Goal: Task Accomplishment & Management: Manage account settings

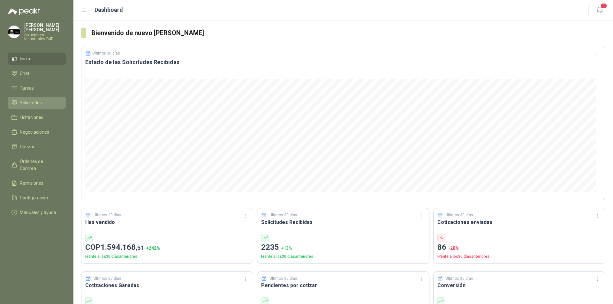
click at [25, 100] on span "Solicitudes" at bounding box center [31, 102] width 22 height 7
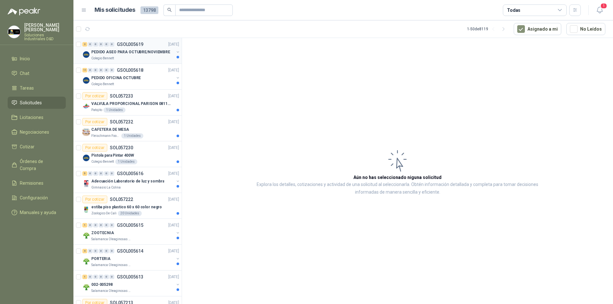
click at [108, 55] on p "PEDIDO ASEO PARA OCTUBRE/NOVIEMBRE" at bounding box center [130, 52] width 79 height 6
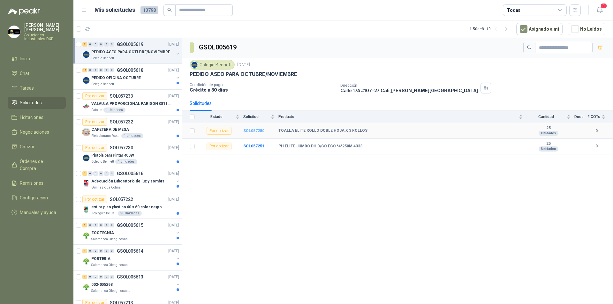
click at [256, 129] on b "SOL057250" at bounding box center [253, 131] width 21 height 4
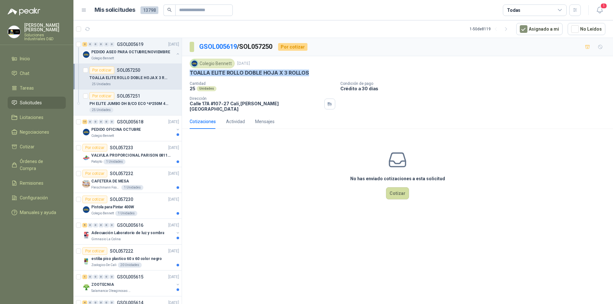
drag, startPoint x: 188, startPoint y: 73, endPoint x: 309, endPoint y: 72, distance: 121.2
click at [309, 72] on div "Colegio [PERSON_NAME] [DATE] TOALLA ELITE ROLLO DOBLE HOJA X 3 ROLLOS Cantidad…" at bounding box center [397, 85] width 431 height 58
copy p "TOALLA ELITE ROLLO DOBLE HOJA X 3 ROLLOS"
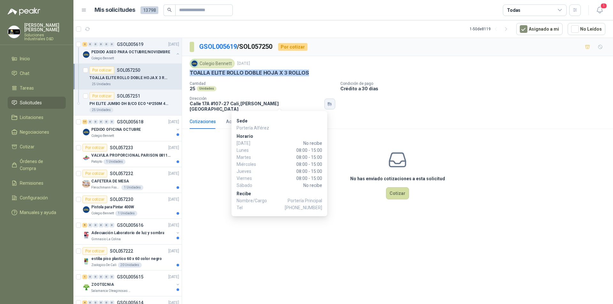
click at [330, 103] on icon "button" at bounding box center [330, 104] width 1 height 3
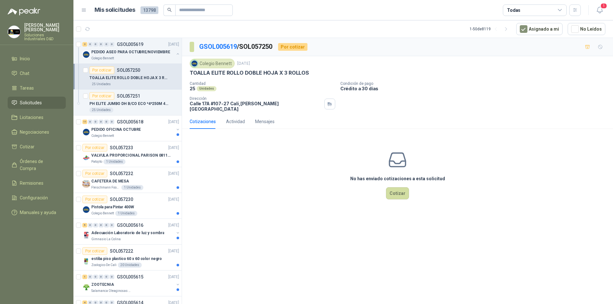
click at [340, 108] on div "Colegio [PERSON_NAME] [DATE] TOALLA ELITE ROLLO DOBLE HOJA X 3 ROLLOS Cantidad…" at bounding box center [397, 85] width 431 height 58
click at [390, 190] on button "Cotizar" at bounding box center [397, 193] width 23 height 12
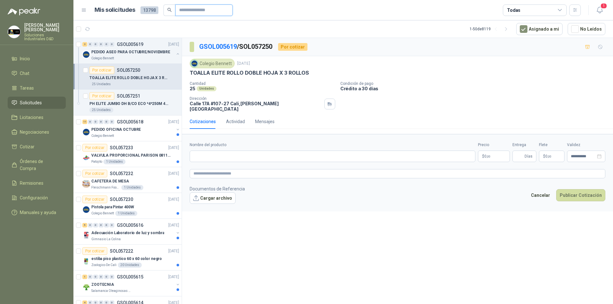
click at [185, 12] on input "text" at bounding box center [201, 10] width 45 height 11
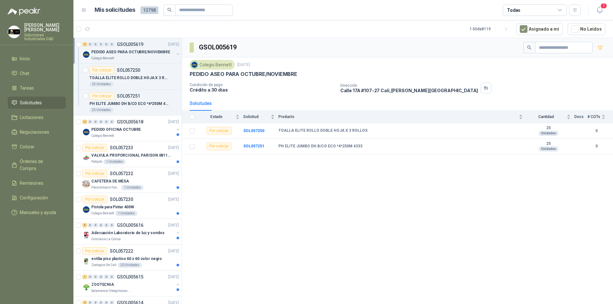
click at [96, 54] on p "PEDIDO ASEO PARA OCTUBRE/NOVIEMBRE" at bounding box center [130, 52] width 79 height 6
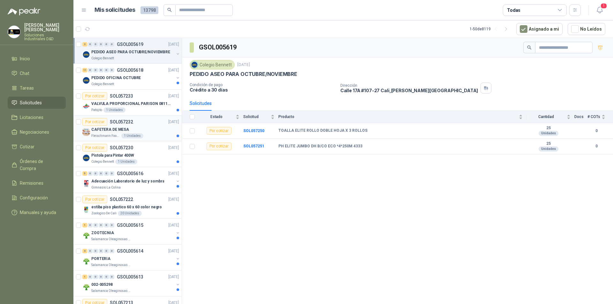
click at [109, 130] on p "CAFETERA DE MESA" at bounding box center [110, 130] width 38 height 6
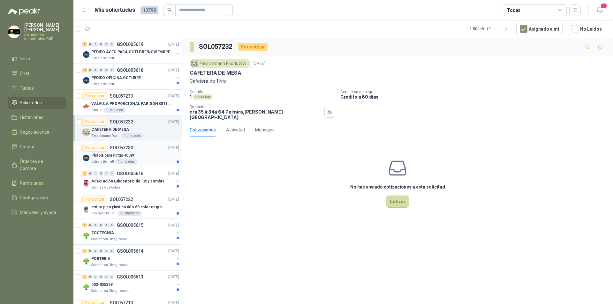
click at [102, 154] on p "Pistola para Pintar 400W" at bounding box center [112, 155] width 43 height 6
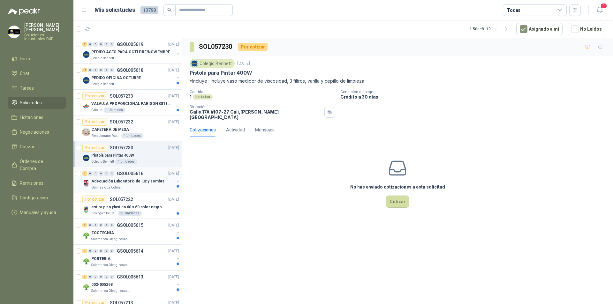
click at [121, 180] on p "Adecuación Laboratorio de luz y sombra" at bounding box center [127, 181] width 73 height 6
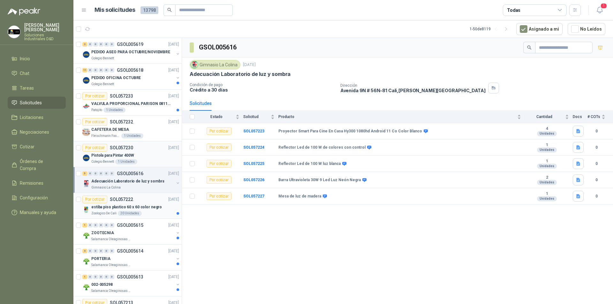
click at [130, 206] on p "estiba piso plastico 60 x 60 color negro" at bounding box center [126, 207] width 71 height 6
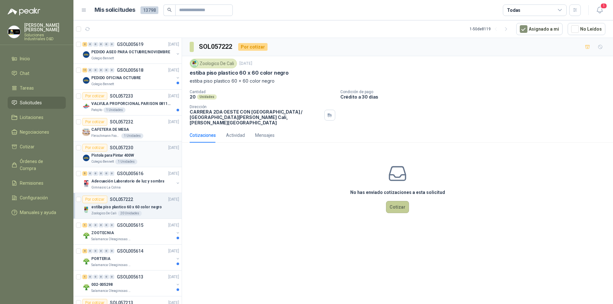
click at [394, 202] on button "Cotizar" at bounding box center [397, 207] width 23 height 12
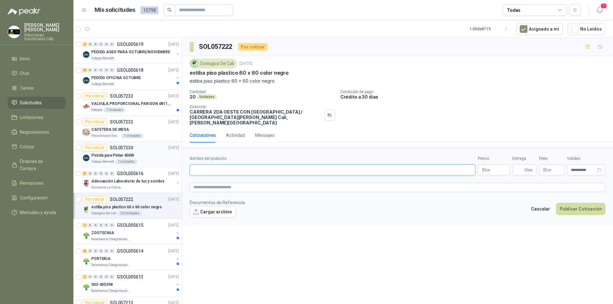
click at [221, 165] on input "Nombre del producto" at bounding box center [333, 169] width 286 height 11
drag, startPoint x: 273, startPoint y: 166, endPoint x: 180, endPoint y: 162, distance: 92.9
click at [180, 162] on div "2 0 0 0 0 0 GSOL005619 [DATE] PEDIDO ASEO PARA OCTUBRE/NOVIEMBRE [PERSON_NAME] …" at bounding box center [342, 172] width 539 height 269
type input "**********"
click at [223, 183] on textarea at bounding box center [397, 187] width 415 height 9
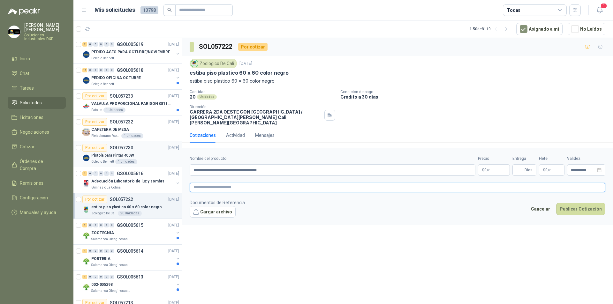
paste textarea "**********"
type textarea "**********"
click at [195, 207] on button "Cargar archivo" at bounding box center [213, 211] width 46 height 11
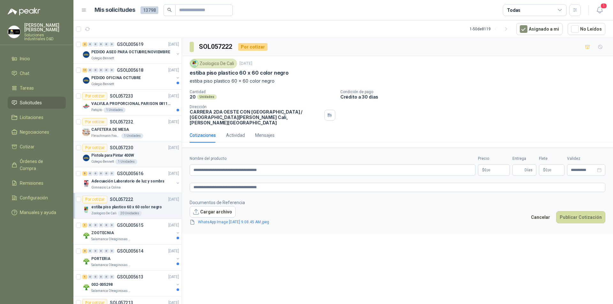
click at [492, 165] on body "[PERSON_NAME] Soluciones Industriales D&D Inicio Chat Tareas Solicitudes Licita…" at bounding box center [306, 152] width 613 height 304
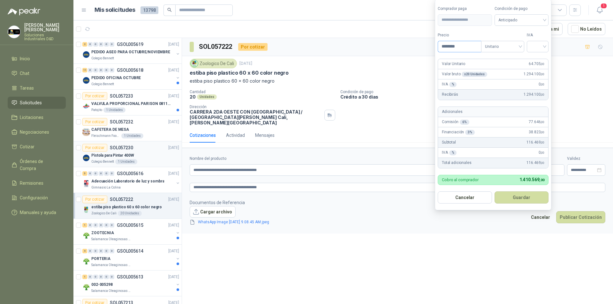
click at [450, 48] on input "********" at bounding box center [459, 46] width 43 height 11
click at [530, 20] on span "Anticipado" at bounding box center [521, 20] width 47 height 10
type input "********"
click at [523, 41] on div "Crédito a 30 días" at bounding box center [522, 43] width 45 height 7
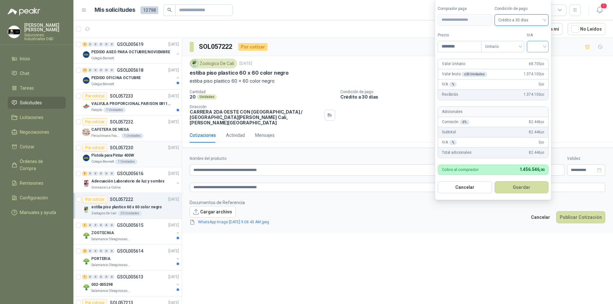
click at [538, 47] on input "search" at bounding box center [537, 46] width 14 height 10
click at [536, 59] on div "19%" at bounding box center [539, 59] width 12 height 7
click at [545, 20] on span "Crédito a 30 días" at bounding box center [522, 20] width 47 height 10
click at [520, 34] on div "Anticipado" at bounding box center [522, 33] width 45 height 7
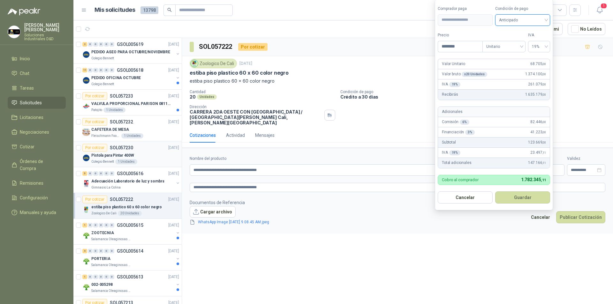
click at [533, 21] on span "Anticipado" at bounding box center [522, 20] width 47 height 10
click at [520, 42] on div "Crédito a 30 días" at bounding box center [522, 43] width 45 height 7
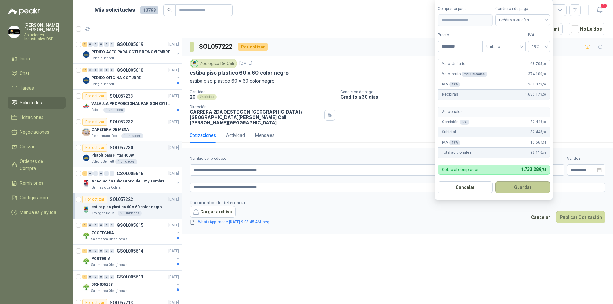
click at [518, 189] on button "Guardar" at bounding box center [522, 187] width 55 height 12
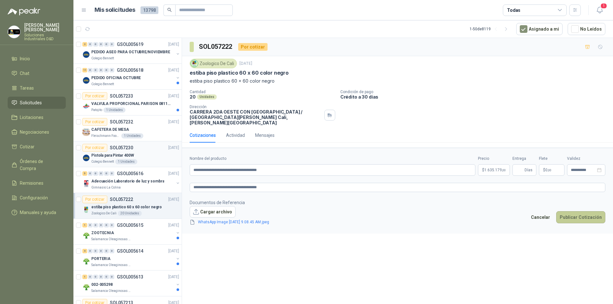
click at [571, 215] on button "Publicar Cotización" at bounding box center [580, 217] width 49 height 12
type input "*"
click at [573, 212] on button "Publicar Cotización" at bounding box center [580, 217] width 49 height 12
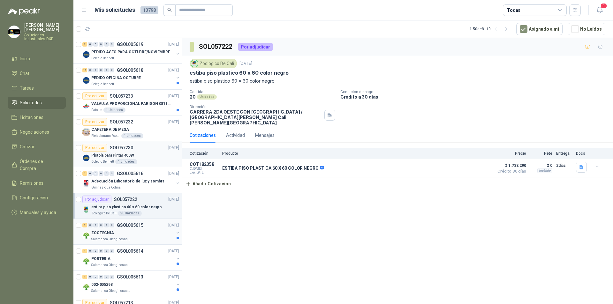
click at [115, 236] on div "ZOOTECNIA" at bounding box center [132, 233] width 83 height 8
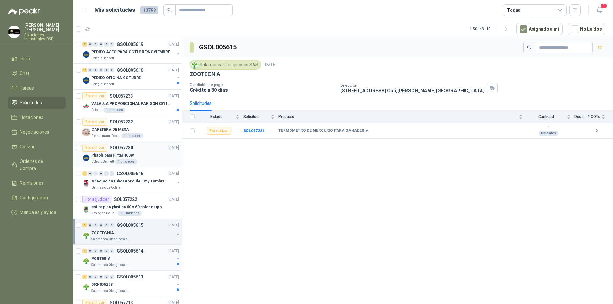
click at [104, 258] on p "PORTERIA" at bounding box center [100, 259] width 19 height 6
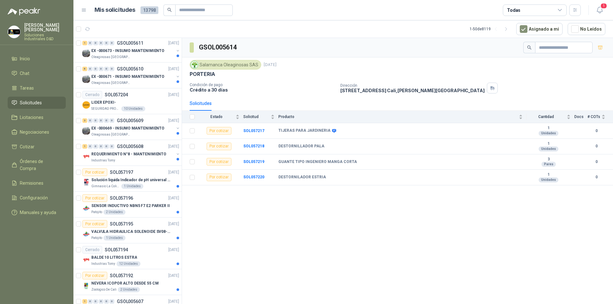
scroll to position [295, 0]
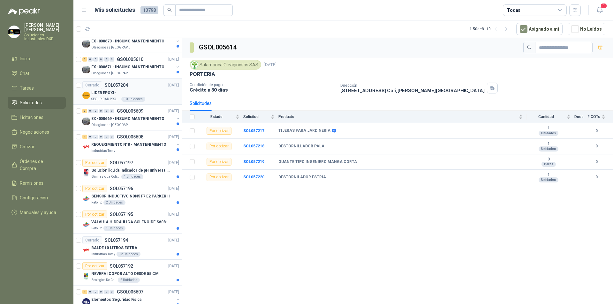
click at [119, 97] on div "SEGURIDAD PROVISER LTDA 10 Unidades" at bounding box center [135, 99] width 88 height 5
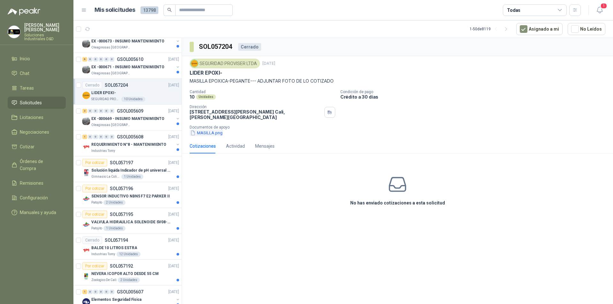
click at [204, 135] on button "MASILLA.png" at bounding box center [206, 133] width 33 height 7
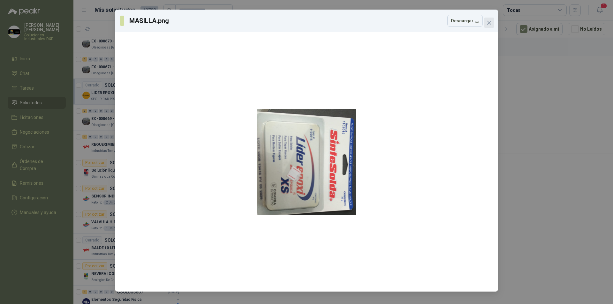
click at [487, 21] on icon "close" at bounding box center [489, 23] width 4 height 4
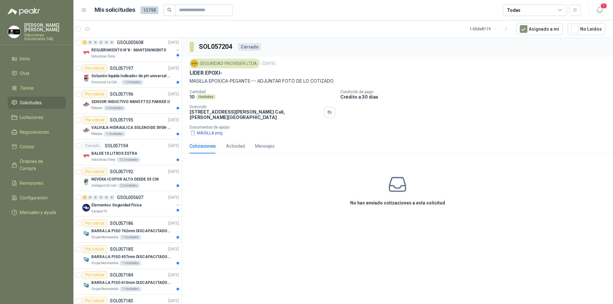
scroll to position [391, 0]
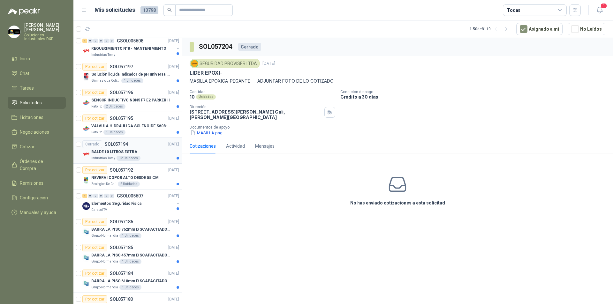
click at [104, 151] on p "BALDE 10 LITROS ESTRA" at bounding box center [114, 152] width 46 height 6
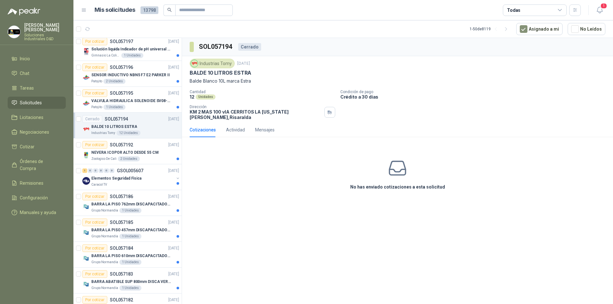
scroll to position [442, 0]
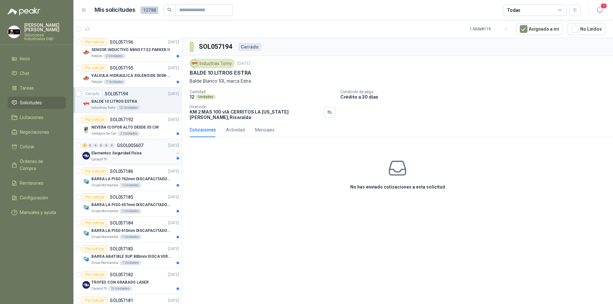
click at [135, 151] on p "Elementos Seguridad Fisica" at bounding box center [116, 153] width 50 height 6
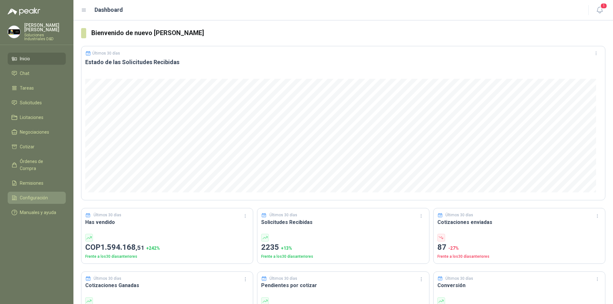
click at [38, 194] on span "Configuración" at bounding box center [34, 197] width 28 height 7
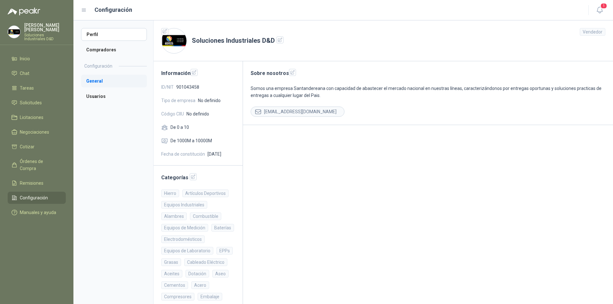
click at [95, 81] on li "General" at bounding box center [114, 81] width 66 height 13
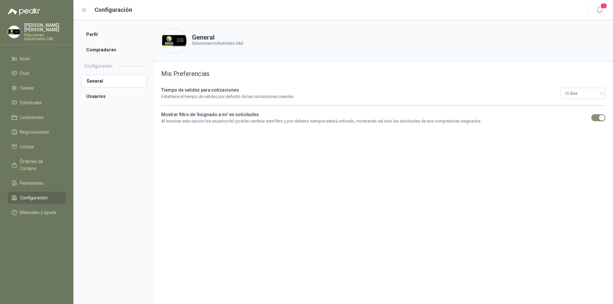
click at [95, 65] on h2 "Configuración" at bounding box center [98, 66] width 28 height 7
click at [97, 35] on li "Perfil" at bounding box center [114, 34] width 66 height 13
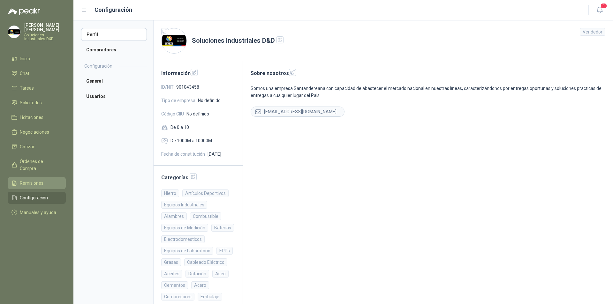
click at [31, 180] on span "Remisiones" at bounding box center [32, 183] width 24 height 7
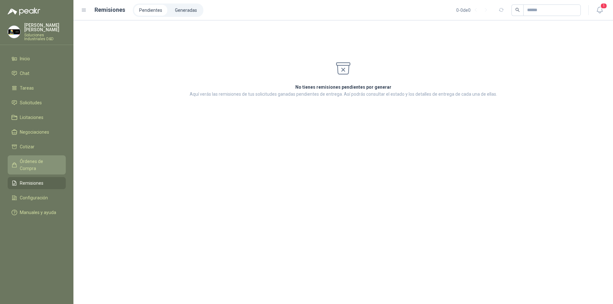
click at [31, 158] on span "Órdenes de Compra" at bounding box center [40, 165] width 40 height 14
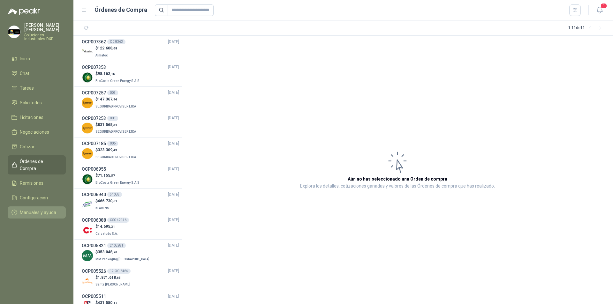
click at [28, 209] on span "Manuales y ayuda" at bounding box center [38, 212] width 36 height 7
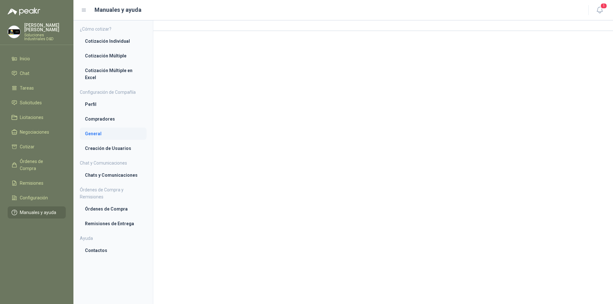
click at [91, 133] on li "General" at bounding box center [113, 133] width 56 height 7
click at [26, 55] on span "Inicio" at bounding box center [25, 58] width 10 height 7
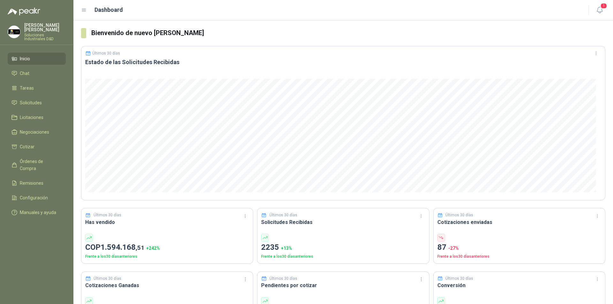
click at [43, 33] on p "Soluciones Industriales D&D" at bounding box center [44, 37] width 41 height 8
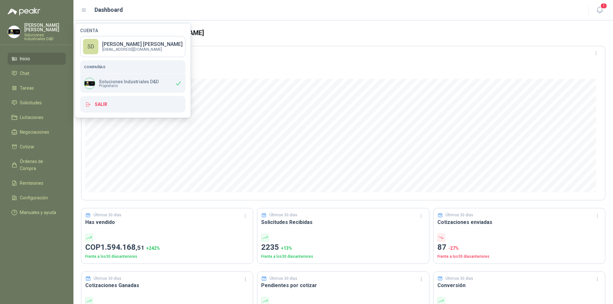
click at [111, 84] on span "Propietario" at bounding box center [129, 86] width 60 height 4
click at [123, 48] on p "sisasdyd@gmail.com" at bounding box center [142, 50] width 80 height 4
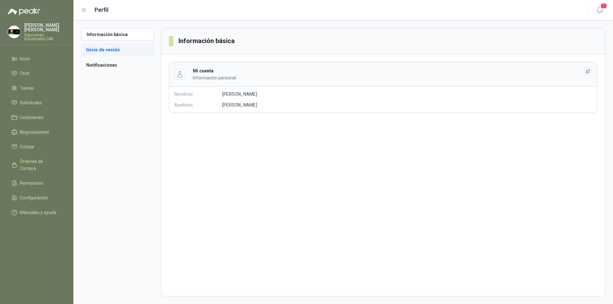
click at [108, 49] on li "Inicio de sesión" at bounding box center [117, 49] width 73 height 13
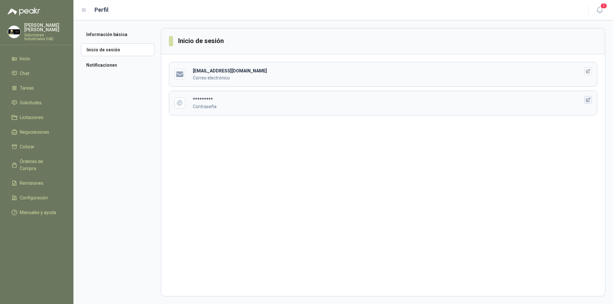
click at [587, 100] on icon "button" at bounding box center [587, 99] width 5 height 5
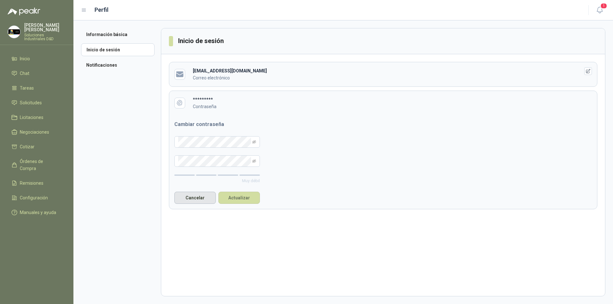
click at [189, 198] on button "Cancelar" at bounding box center [194, 198] width 41 height 12
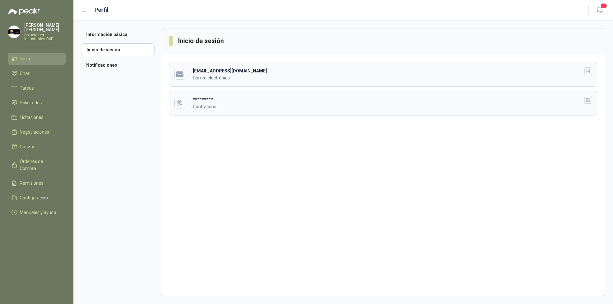
click at [21, 55] on span "Inicio" at bounding box center [25, 58] width 10 height 7
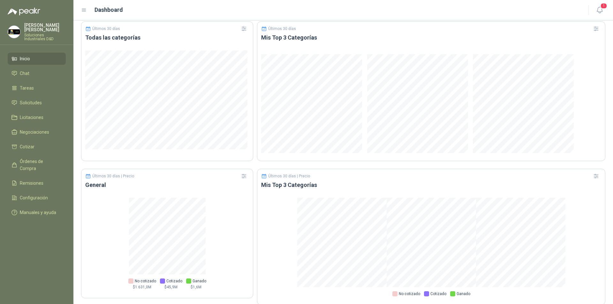
scroll to position [322, 0]
